Goal: Task Accomplishment & Management: Complete application form

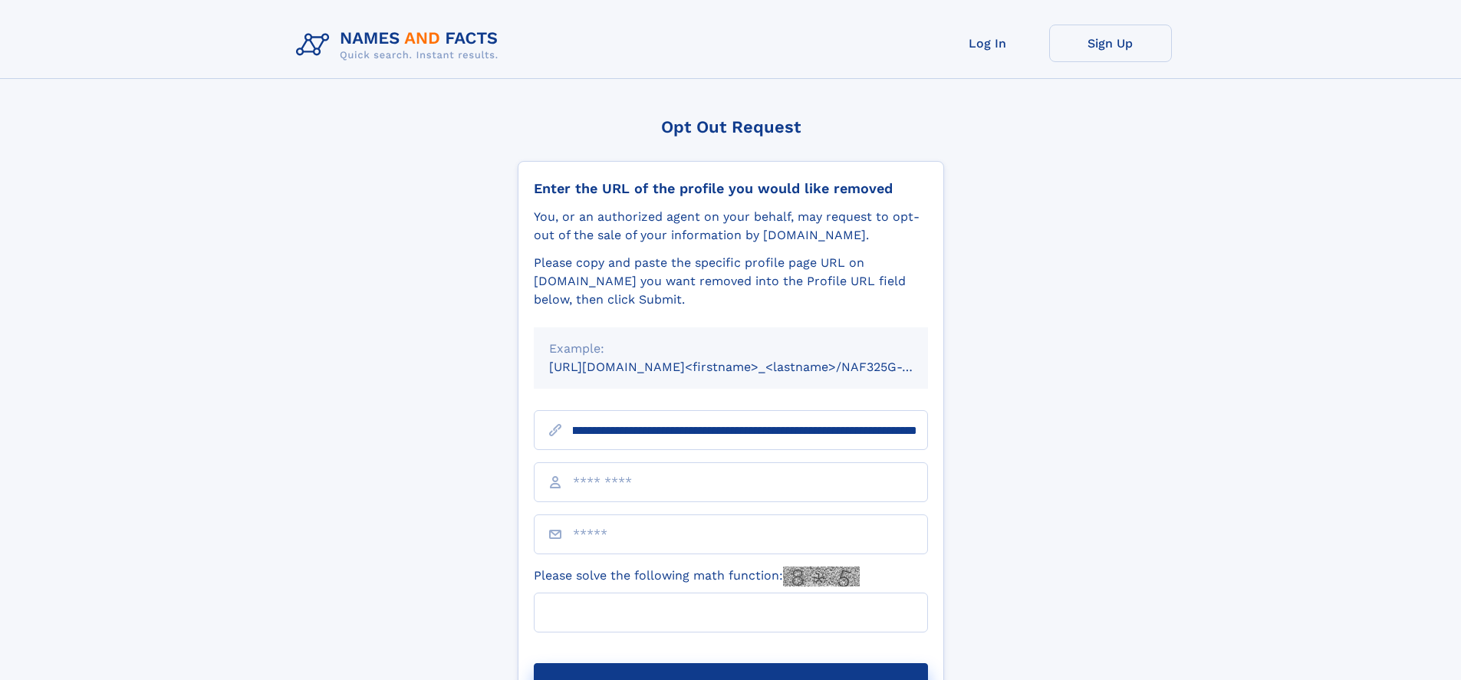
scroll to position [0, 179]
type input "**********"
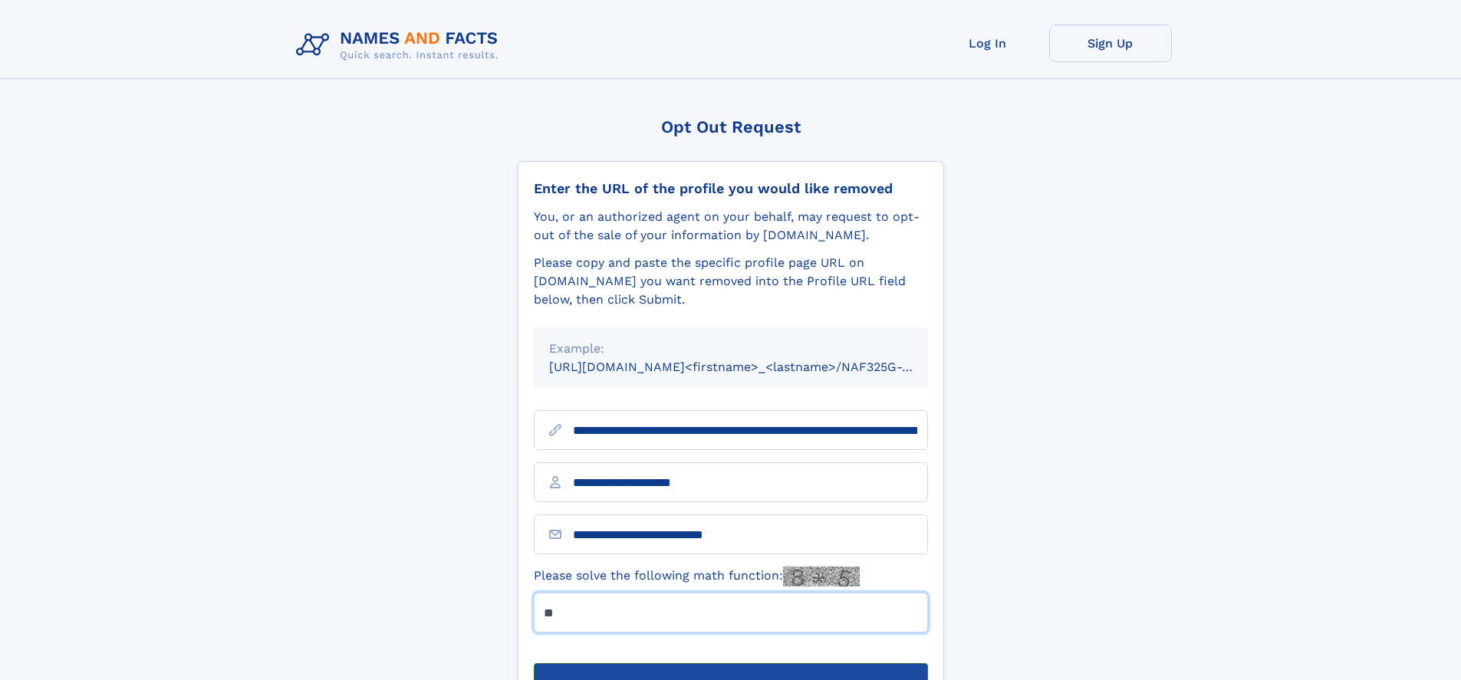
type input "**"
click at [730, 664] on button "Submit Opt Out Request" at bounding box center [731, 688] width 394 height 49
